Goal: Transaction & Acquisition: Book appointment/travel/reservation

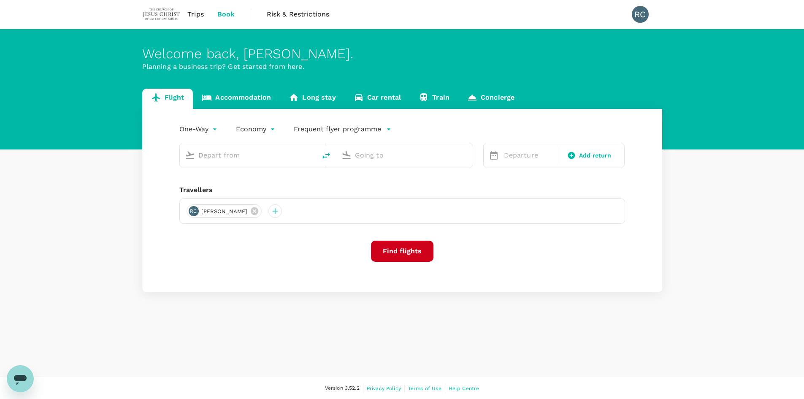
type input "roundtrip"
type input "Singapore Changi (SIN)"
type input "Hong Kong Intl (HKG)"
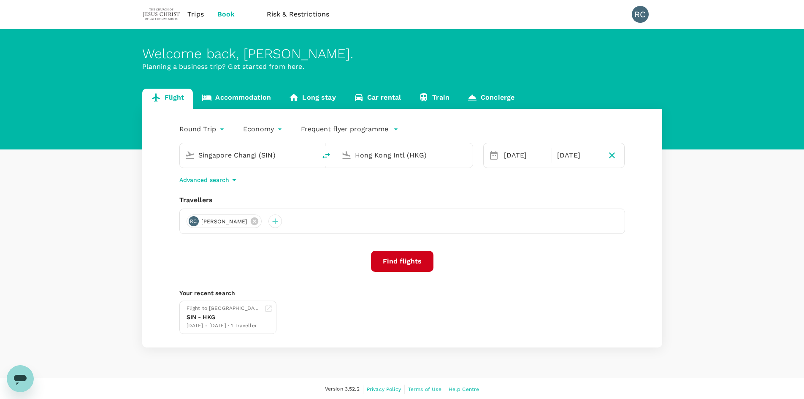
click at [198, 13] on span "Trips" at bounding box center [195, 14] width 16 height 10
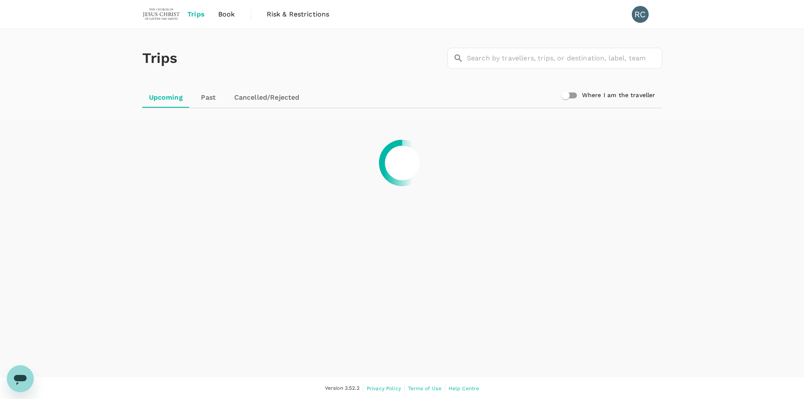
click at [212, 96] on link "Past" at bounding box center [209, 97] width 38 height 20
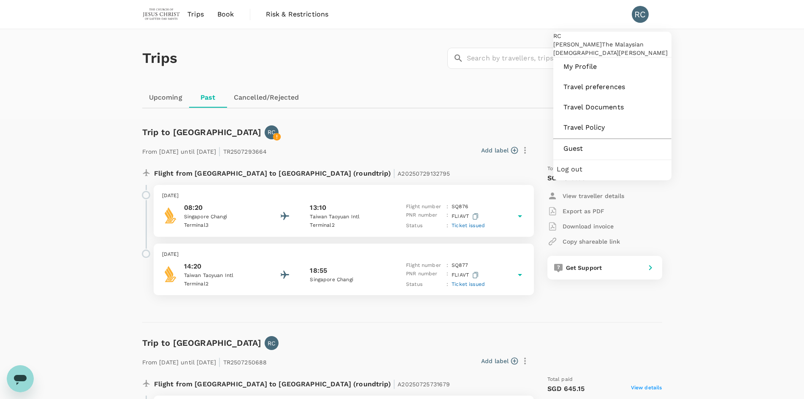
click at [643, 14] on div "RC" at bounding box center [640, 14] width 17 height 17
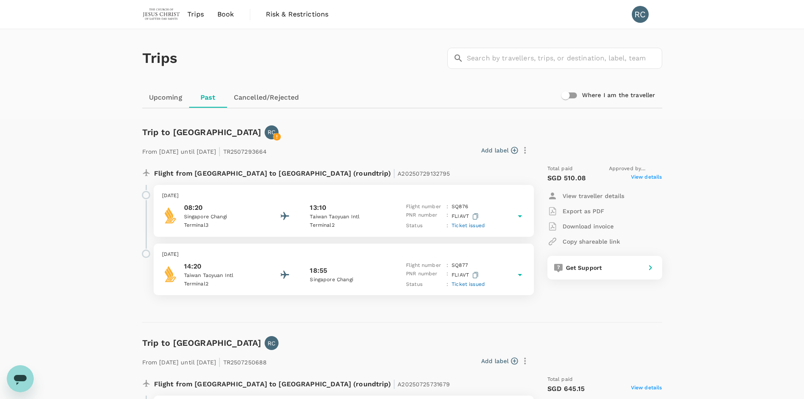
click at [641, 15] on div "RC" at bounding box center [640, 14] width 17 height 17
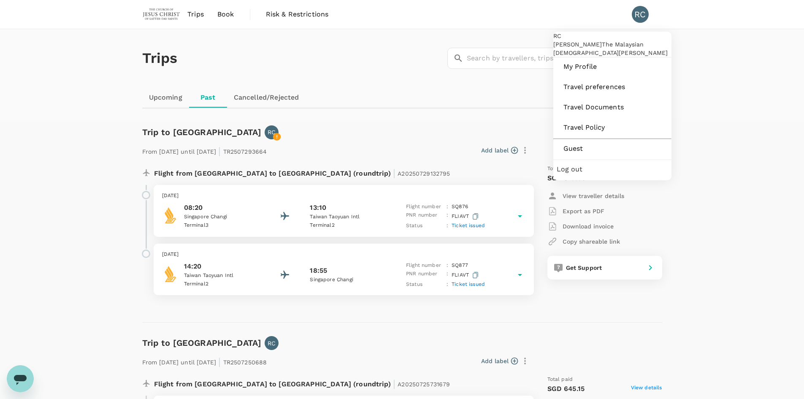
click at [583, 174] on span "Log out" at bounding box center [612, 169] width 111 height 10
